Goal: Task Accomplishment & Management: Complete application form

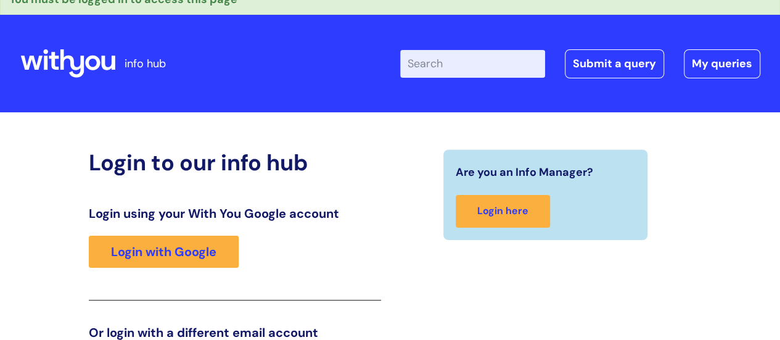
scroll to position [17, 0]
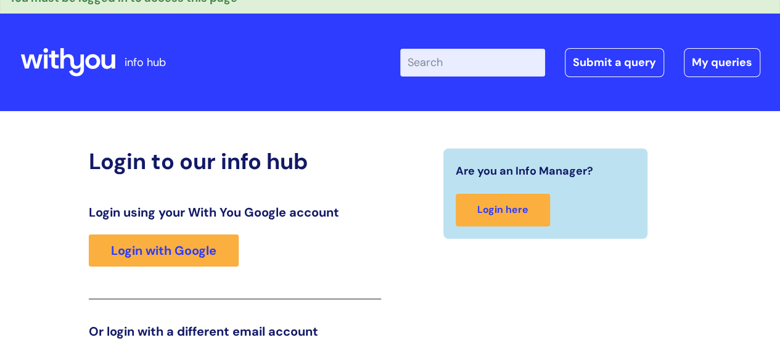
click at [435, 67] on input "Enter your search term here..." at bounding box center [472, 62] width 145 height 27
type input "blue light card"
click button "Search" at bounding box center [0, 0] width 0 height 0
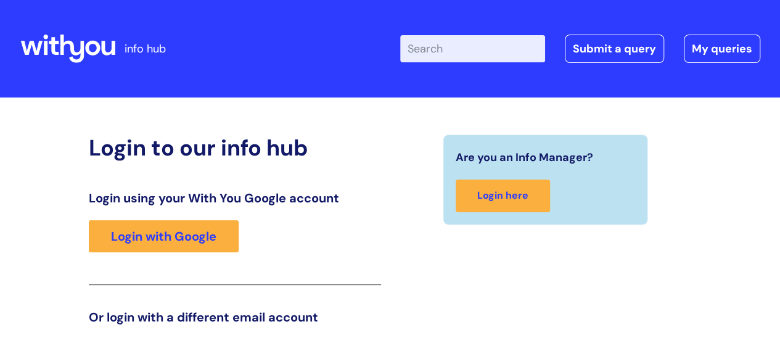
scroll to position [20, 0]
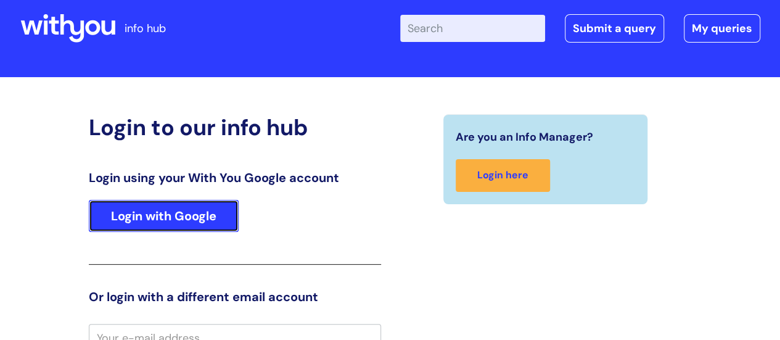
click at [201, 216] on link "Login with Google" at bounding box center [164, 216] width 150 height 32
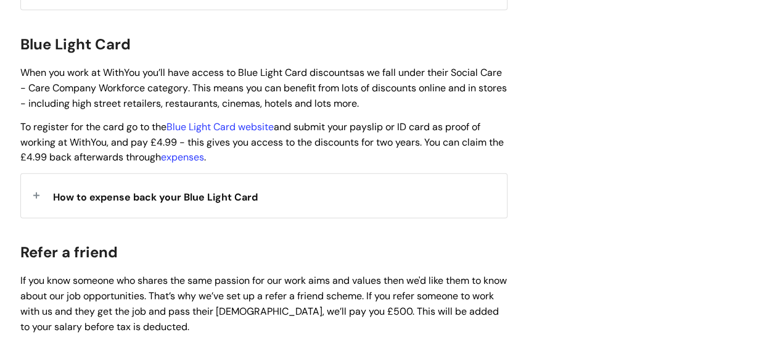
scroll to position [1310, 0]
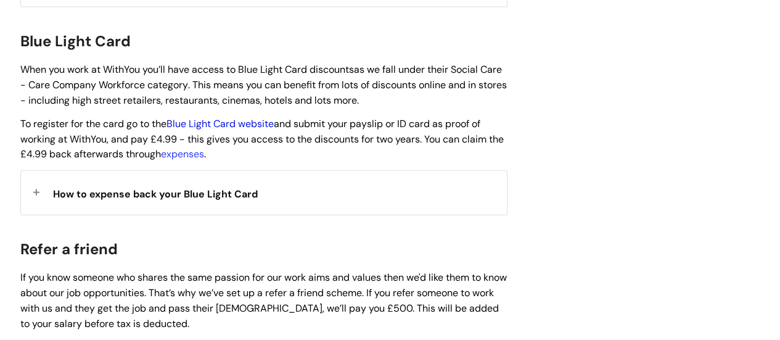
click at [216, 117] on link "Blue Light Card website" at bounding box center [220, 123] width 107 height 13
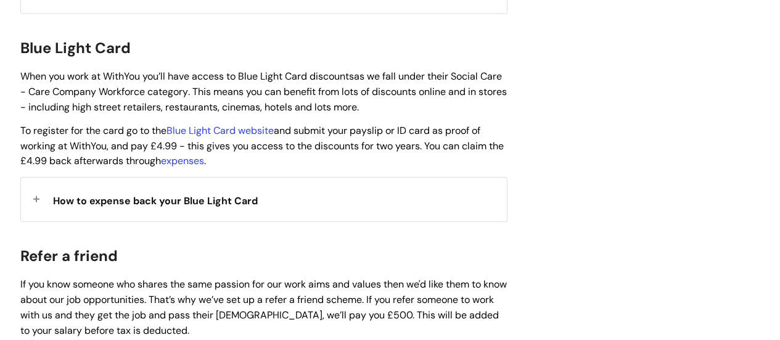
scroll to position [1297, 0]
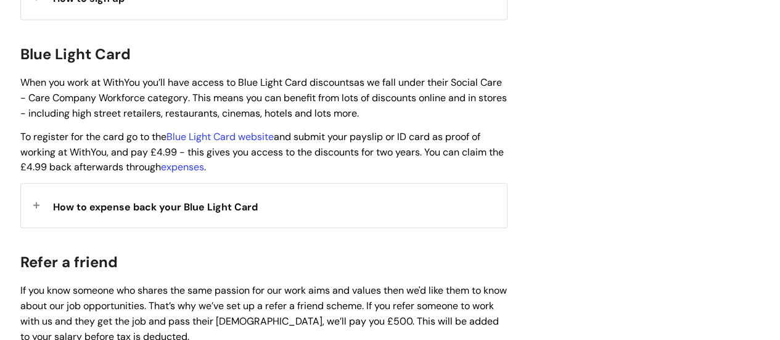
click at [39, 188] on div "How to expense back your Blue Light Card" at bounding box center [264, 206] width 486 height 44
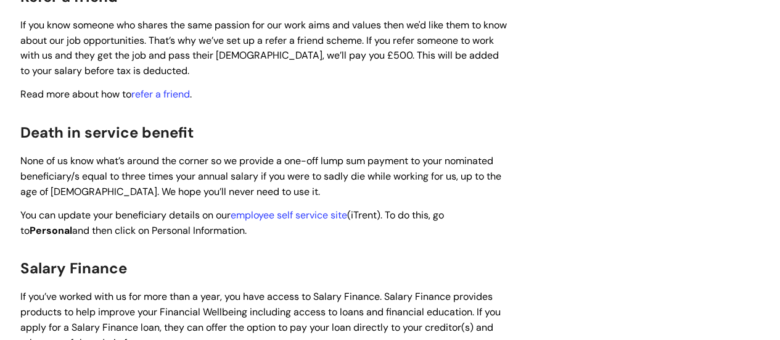
scroll to position [2544, 0]
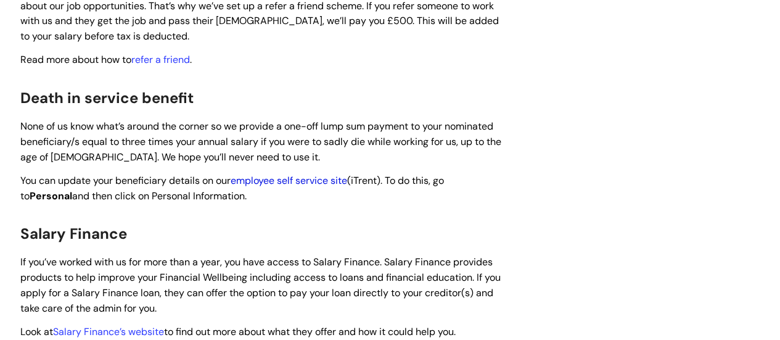
click at [284, 174] on link "employee self service site" at bounding box center [289, 180] width 117 height 13
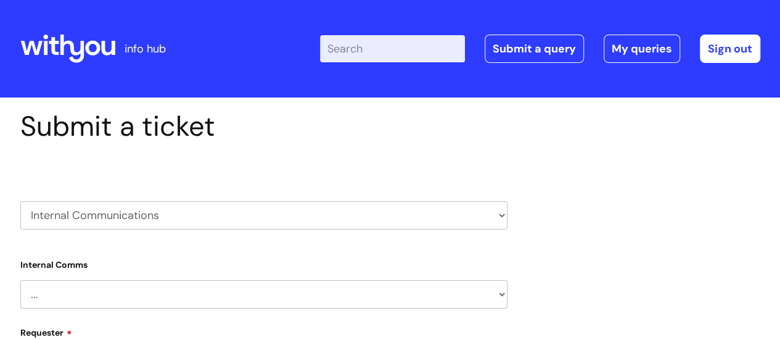
click at [503, 225] on select "HR / People IT and Support Clinical Drug Alerts Finance Accounts Data Support T…" at bounding box center [263, 215] width 487 height 28
select select "finance_accounts"
click at [20, 201] on select "HR / People IT and Support Clinical Drug Alerts Finance Accounts Data Support T…" at bounding box center [263, 215] width 487 height 28
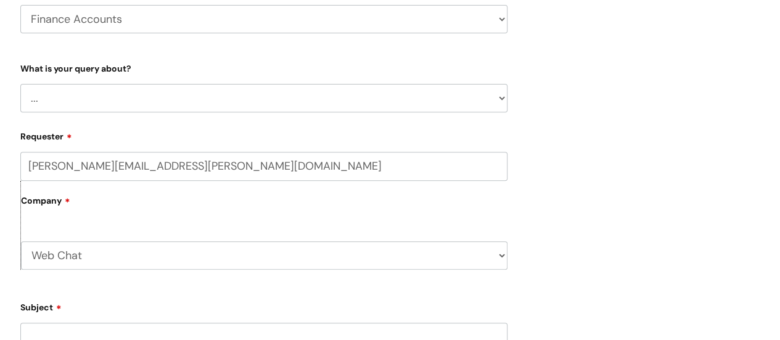
scroll to position [199, 0]
click at [497, 91] on select "... Finance Systems Finance Requests (inc. Expenses) Invoices Research" at bounding box center [263, 95] width 487 height 28
select select "Finance Systems"
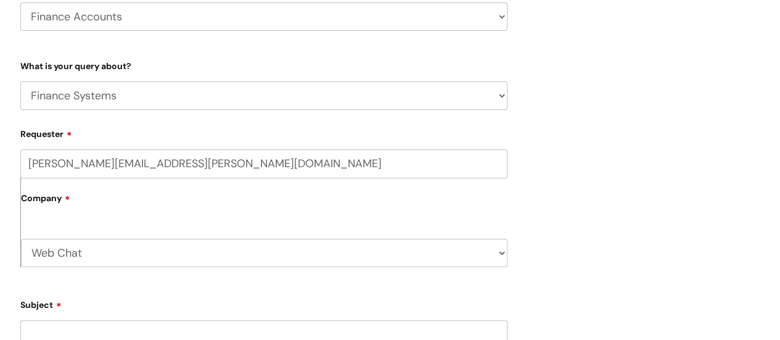
click at [20, 81] on select "... Finance Systems Finance Requests (inc. Expenses) Invoices Research" at bounding box center [263, 95] width 487 height 28
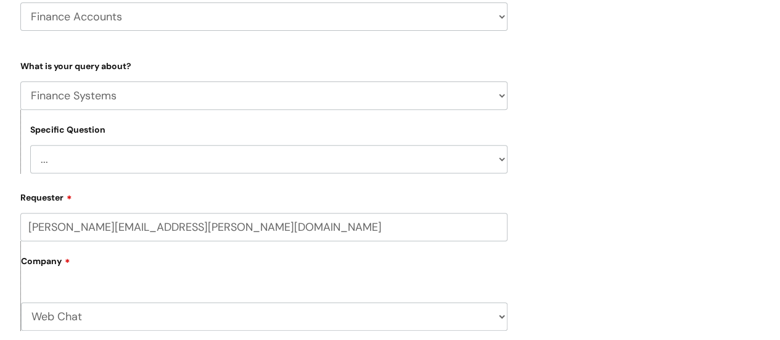
click at [79, 168] on select "... Concur + Basware Exchequer" at bounding box center [269, 159] width 478 height 28
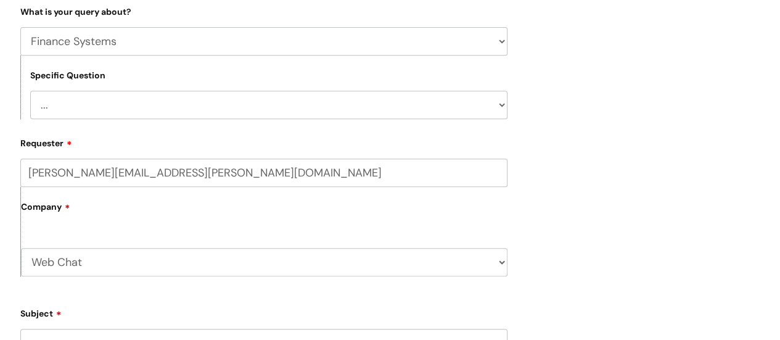
scroll to position [0, 0]
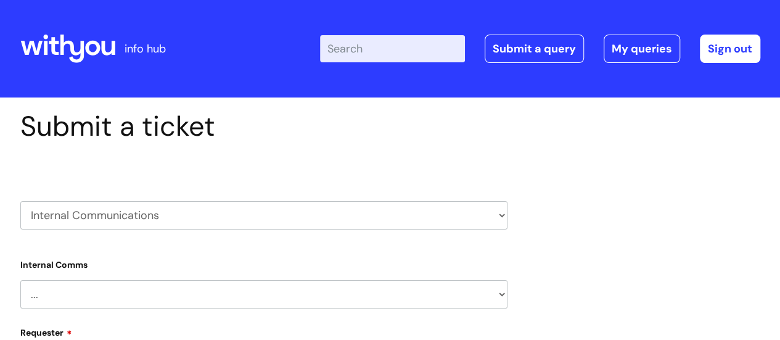
select select "80004286566"
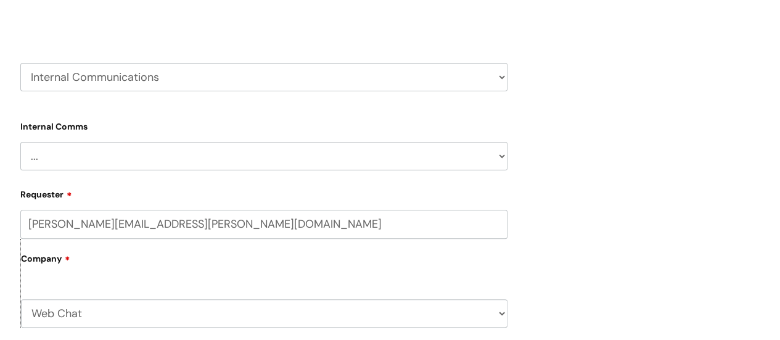
scroll to position [137, 0]
click at [502, 155] on select "... Internal Communication Staff and Volunteer awards Info hub WithYou Weekly e…" at bounding box center [263, 157] width 487 height 28
click at [20, 143] on select "... Internal Communication Staff and Volunteer awards Info hub WithYou Weekly e…" at bounding box center [263, 157] width 487 height 28
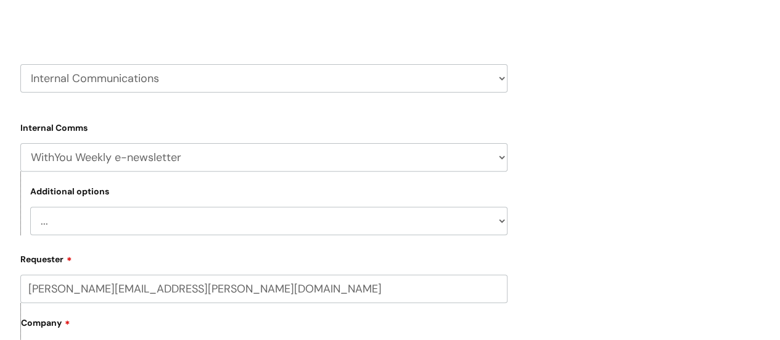
click at [99, 202] on div "Additional options ... Add something to the newsletter You’re not receiving the…" at bounding box center [263, 204] width 487 height 64
click at [502, 220] on select "... Add something to the newsletter You’re not receiving the newsletter Add a n…" at bounding box center [269, 221] width 478 height 28
click at [500, 152] on select "... Internal Communication Staff and Volunteer awards Info hub WithYou Weekly e…" at bounding box center [263, 157] width 487 height 28
select select "Info hub"
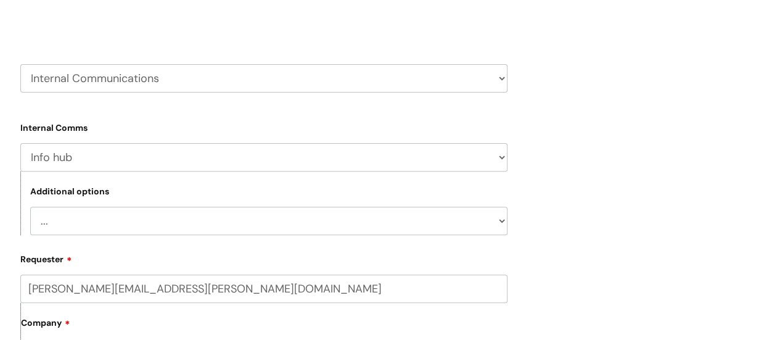
click at [20, 143] on select "... Internal Communication Staff and Volunteer awards Info hub WithYou Weekly e…" at bounding box center [263, 157] width 487 height 28
click at [498, 223] on select "... Info hub pages needs updating Info hub page needs creating Info hub general…" at bounding box center [269, 221] width 478 height 28
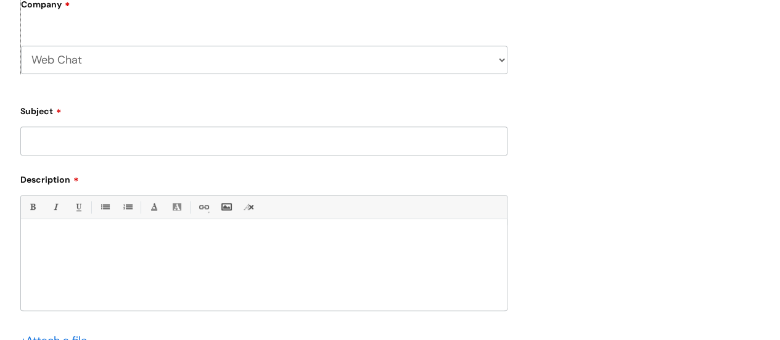
scroll to position [458, 0]
click at [93, 131] on input "Subject" at bounding box center [263, 137] width 487 height 28
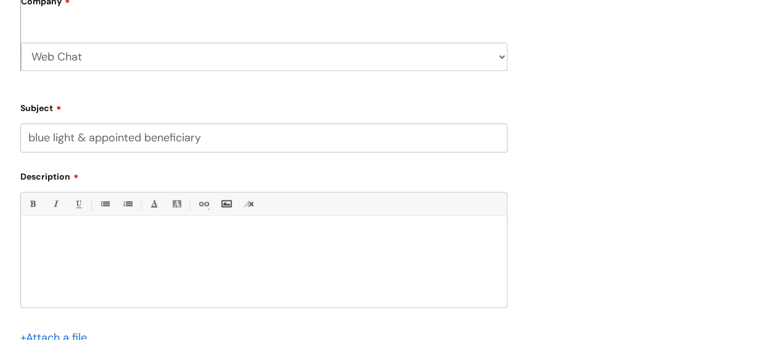
type input "blue light & appointed beneficiary"
click at [64, 242] on p at bounding box center [264, 236] width 468 height 11
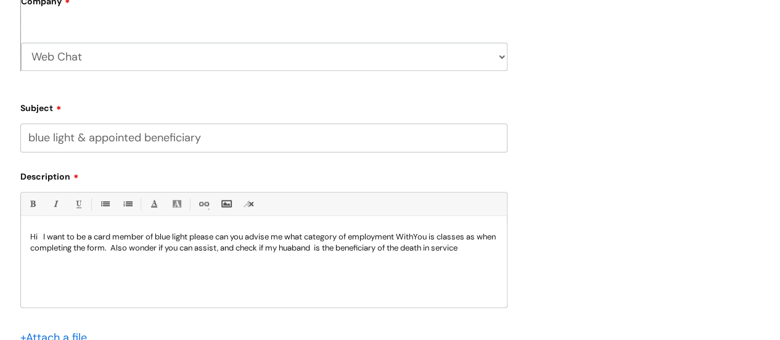
click at [317, 251] on p "Hi I want to be a card member of blue light please can you advise me what categ…" at bounding box center [264, 242] width 468 height 22
click at [341, 251] on p "Hi I want to be a card member of blue light please can you advise me what categ…" at bounding box center [264, 242] width 468 height 22
click at [187, 261] on p "Hi I want to be a card member of blue light please can you advise me what categ…" at bounding box center [264, 247] width 468 height 33
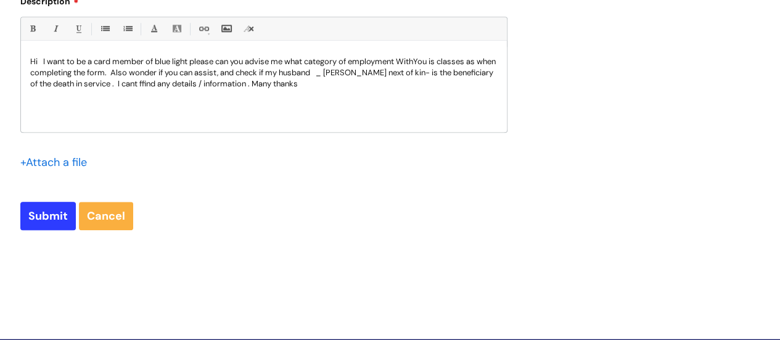
scroll to position [632, 0]
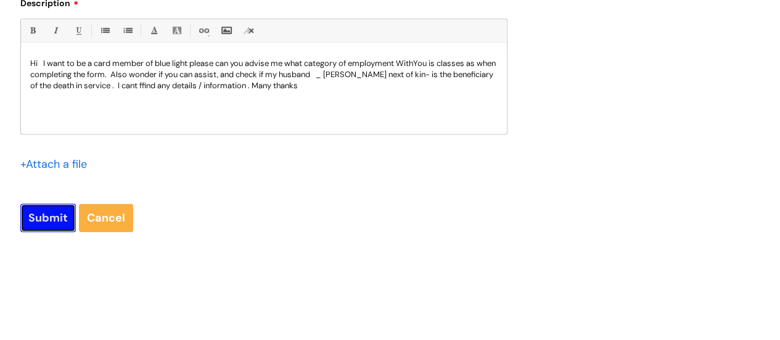
click at [43, 213] on input "Submit" at bounding box center [48, 218] width 56 height 28
type input "Please Wait..."
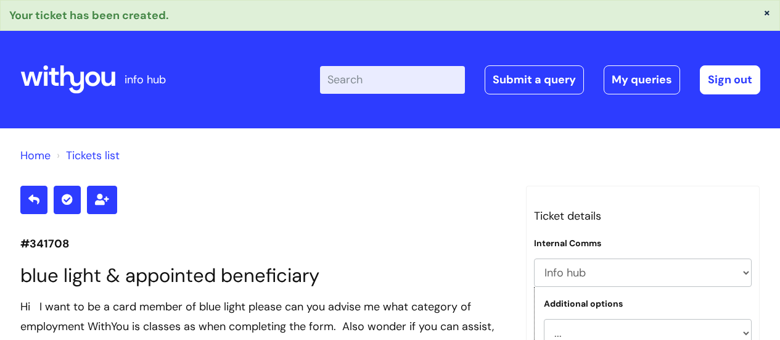
select select "Info hub"
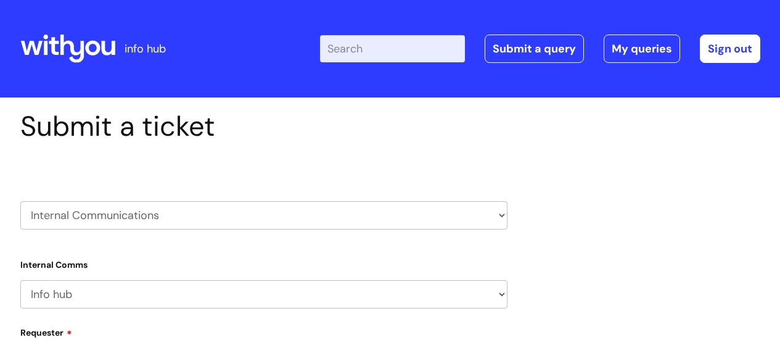
select select "Info hub"
select select "80004286566"
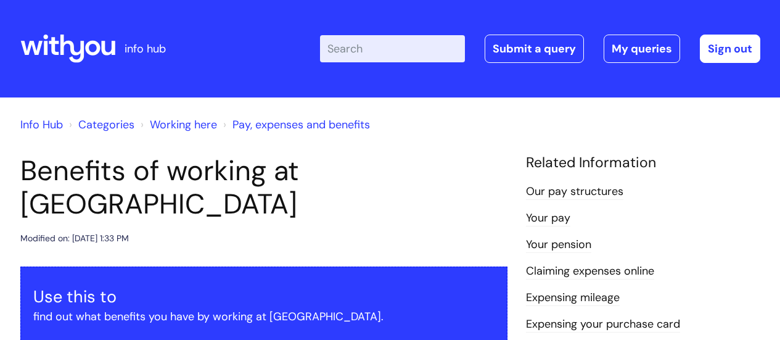
scroll to position [1310, 0]
